Goal: Communication & Community: Answer question/provide support

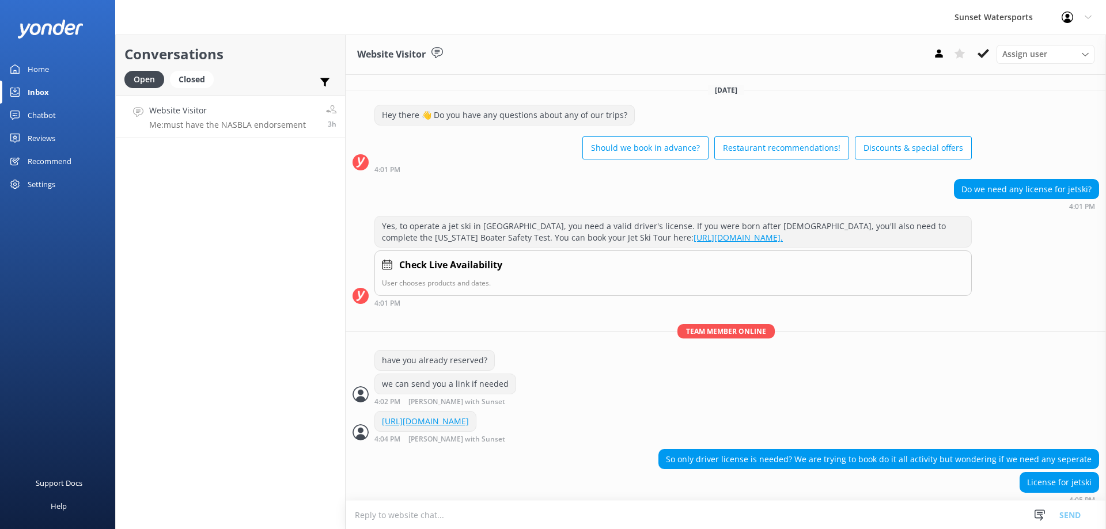
scroll to position [1147, 0]
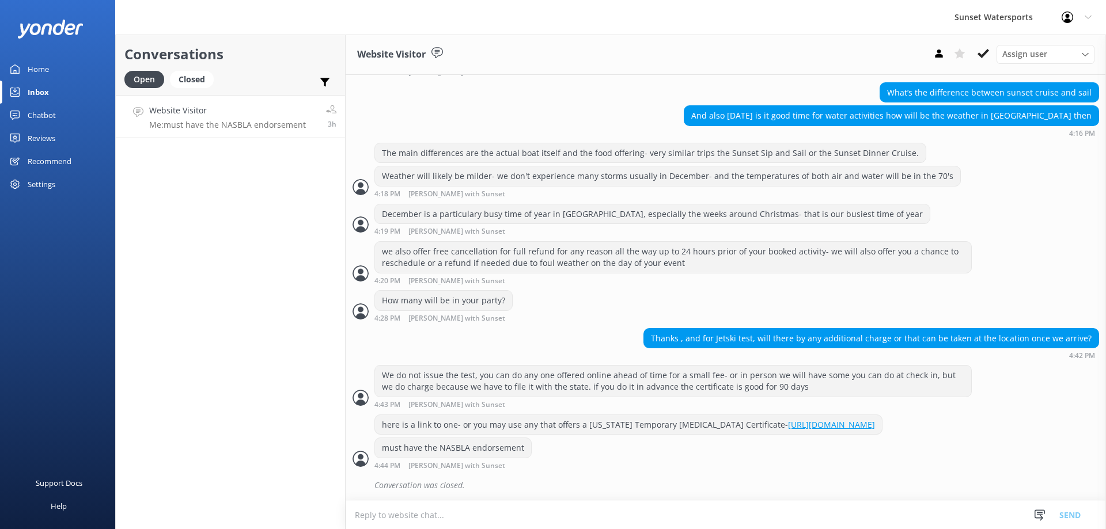
click at [202, 122] on p "Me: must have the NASBLA endorsement" at bounding box center [227, 125] width 157 height 10
click at [186, 112] on h4 "Website Visitor" at bounding box center [227, 110] width 157 height 13
